Goal: Task Accomplishment & Management: Complete application form

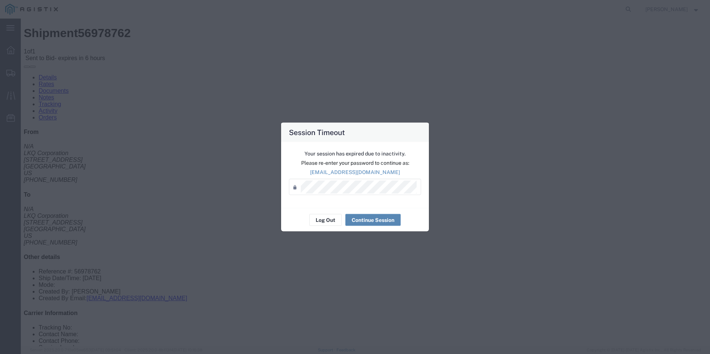
click at [378, 219] on button "Continue Session" at bounding box center [373, 220] width 55 height 12
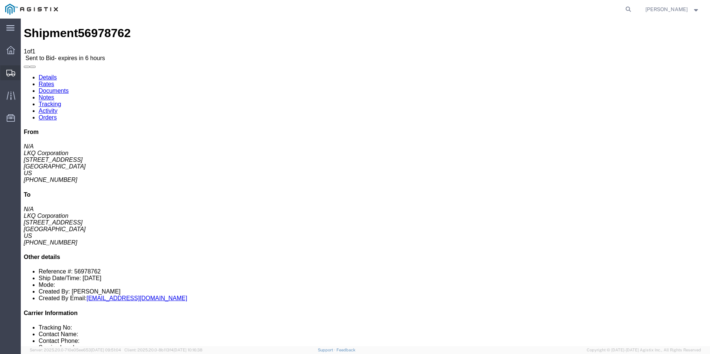
click at [18, 73] on div at bounding box center [10, 72] width 21 height 15
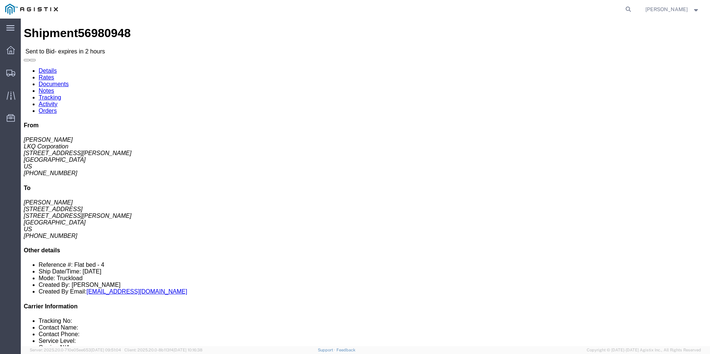
click button "button"
click div "Leg 1 - Truckload Vehicle 1: Flat Bed Number of trucks: 1"
click link "Enter / Modify Bid"
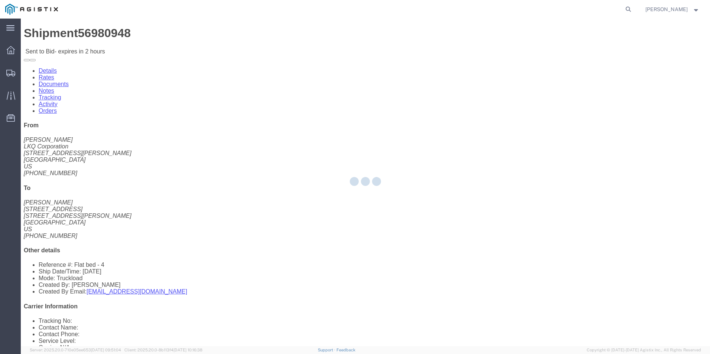
select select "18393"
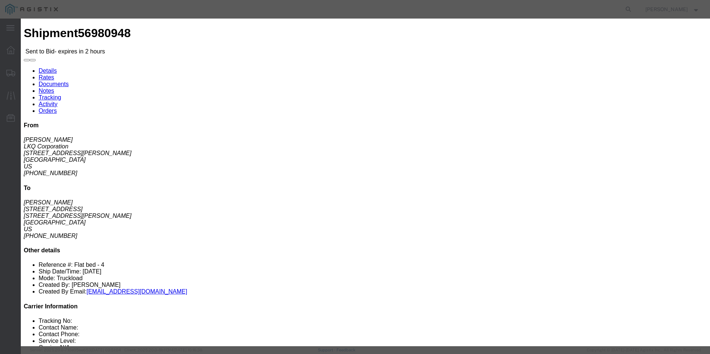
click label "Accept Terms"
click input "Accept Terms"
checkbox input "true"
click select "Select Guaranteed Next Day Rail TL Standard 3 - 5 Day"
select select "38971"
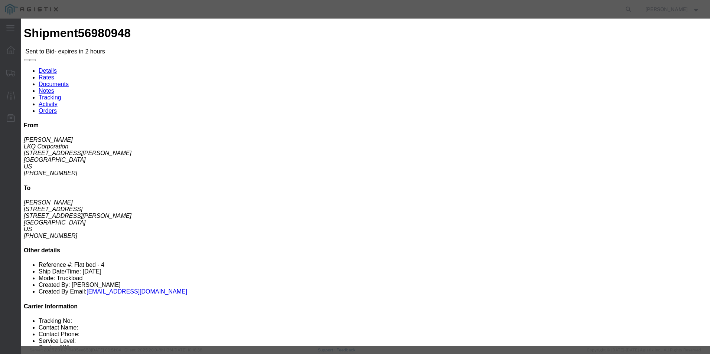
click select "Select Guaranteed Next Day Rail TL Standard 3 - 5 Day"
click input "text"
type input "ITS BID"
click select "Select Air Less than Truckload Multi-Leg Ocean Freight Rail Small Parcel Truckl…"
select select "TL"
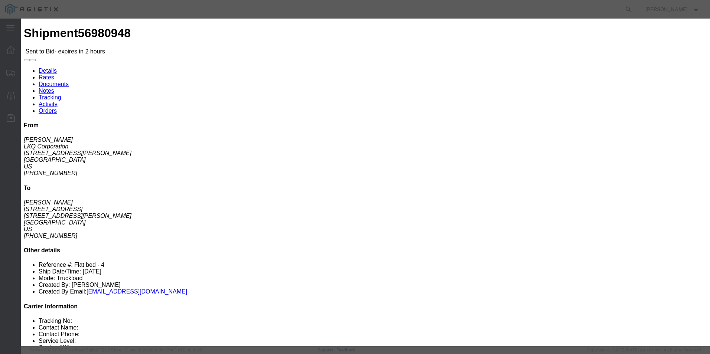
click select "Select Air Less than Truckload Multi-Leg Ocean Freight Rail Small Parcel Truckl…"
click input "number"
click div "Rates Confirmation Details Previous Bids Click a bid below to modify it or add …"
click input "number"
type input "807"
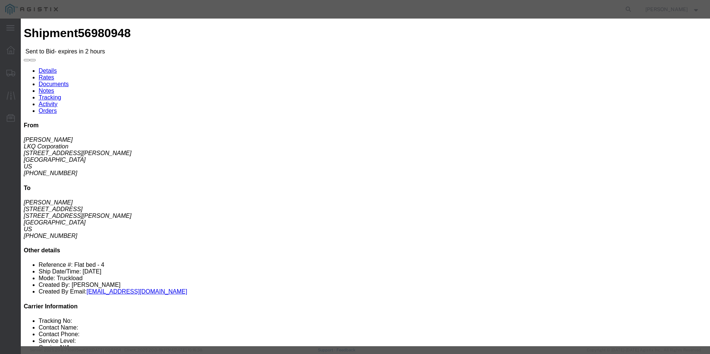
click link "CA-CA fb1 - Redwood - TL Standard 3 - 5 Day"
click button "Go back"
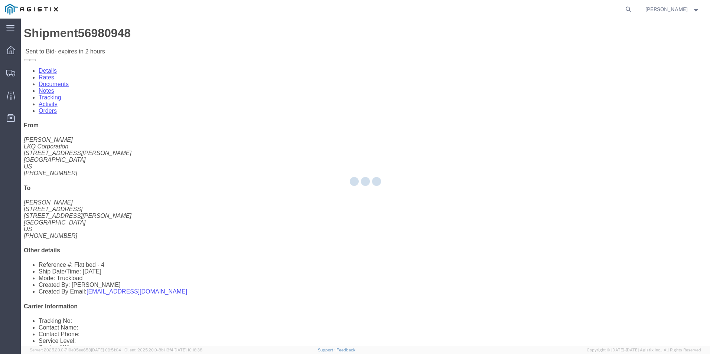
select select "18393"
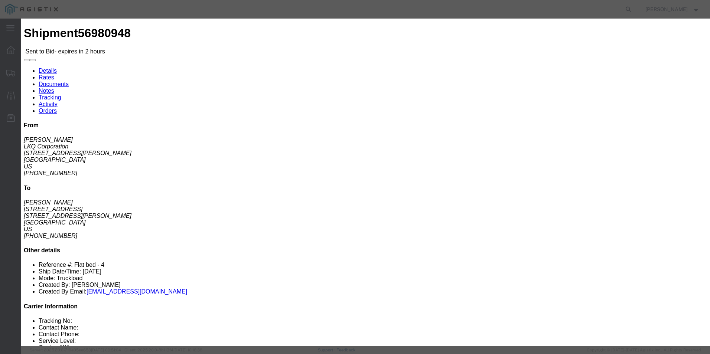
click select "Select Guaranteed Next Day Rail TL Standard 3 - 5 Day"
select select "38971"
click select "Select Guaranteed Next Day Rail TL Standard 3 - 5 Day"
click select "Select ITS Logistics"
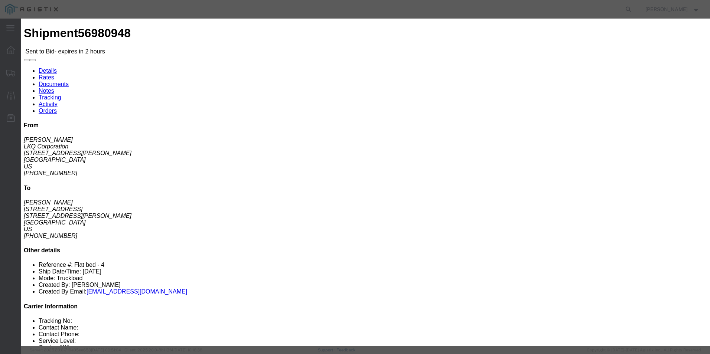
click input "text"
type input "ITS BID"
click label "Accept Terms"
click input "Accept Terms"
checkbox input "true"
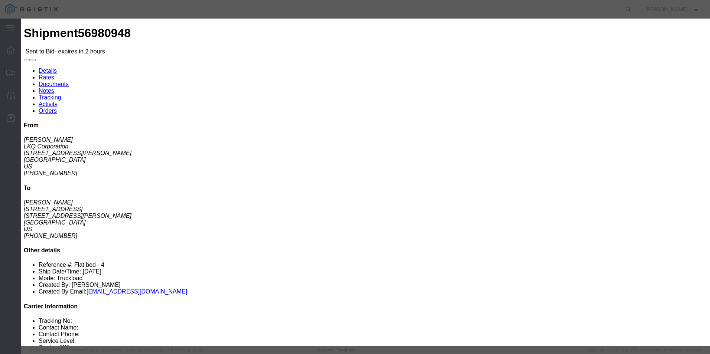
click select "Select Air Less than Truckload Multi-Leg Ocean Freight Rail Small Parcel Truckl…"
select select "TL"
click select "Select Air Less than Truckload Multi-Leg Ocean Freight Rail Small Parcel Truckl…"
click input "number"
type input "1175"
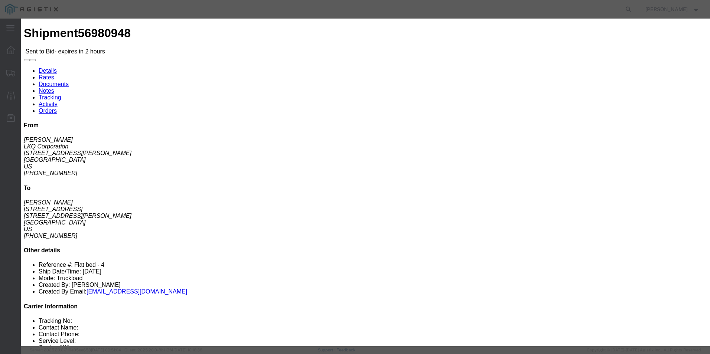
click button "Submit"
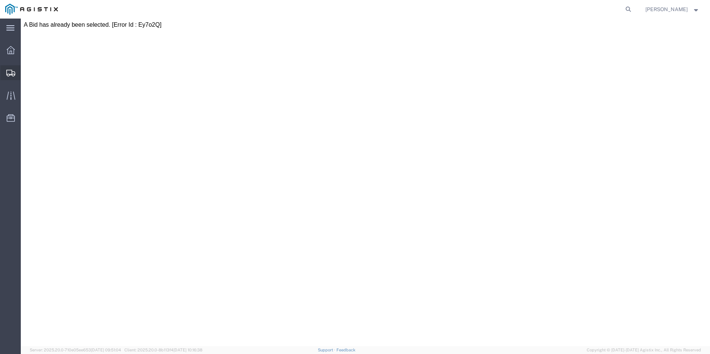
click at [13, 75] on icon at bounding box center [10, 73] width 9 height 7
